Goal: Entertainment & Leisure: Consume media (video, audio)

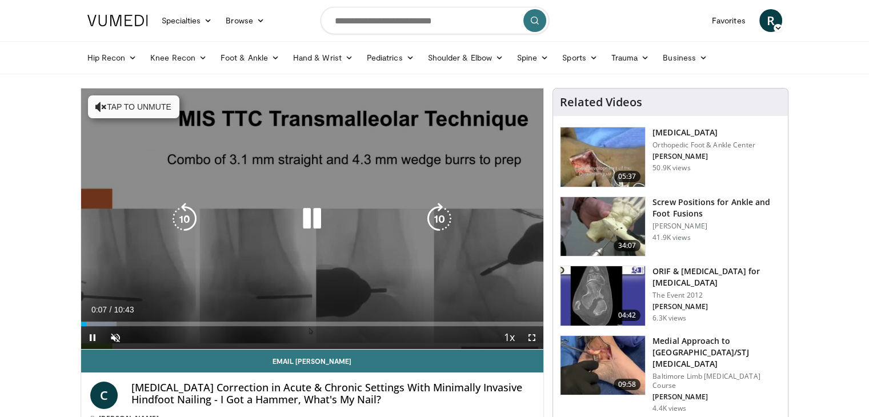
click at [113, 106] on button "Tap to unmute" at bounding box center [133, 106] width 91 height 23
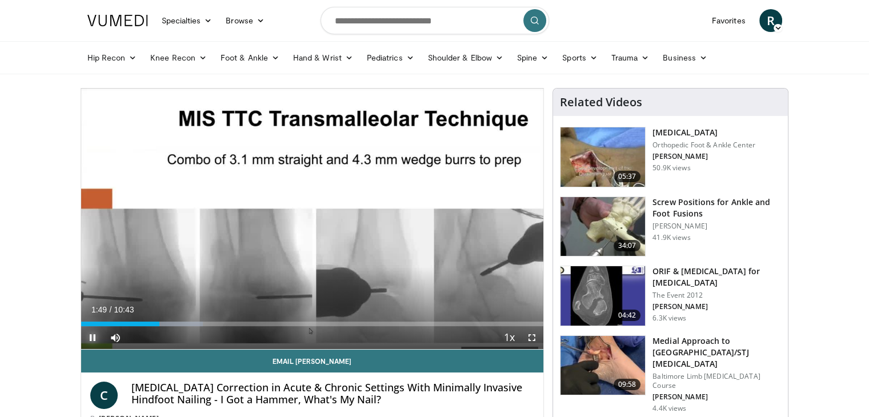
click at [91, 337] on span "Video Player" at bounding box center [92, 337] width 23 height 23
